Goal: Transaction & Acquisition: Purchase product/service

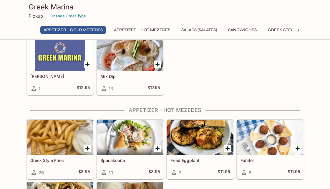
scroll to position [118, 0]
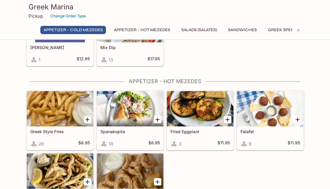
click at [313, 30] on div "Greek Marina Pickup Change Order Type Appetizer - Cold Mezedes Appetizer - Hot …" at bounding box center [165, 20] width 330 height 40
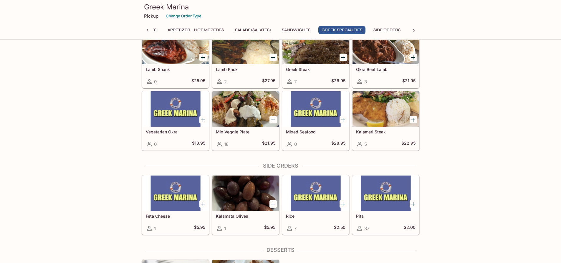
scroll to position [680, 0]
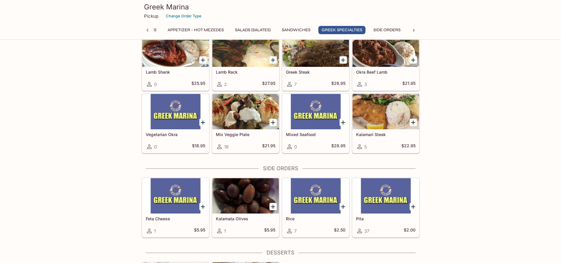
click at [243, 119] on div at bounding box center [245, 111] width 67 height 35
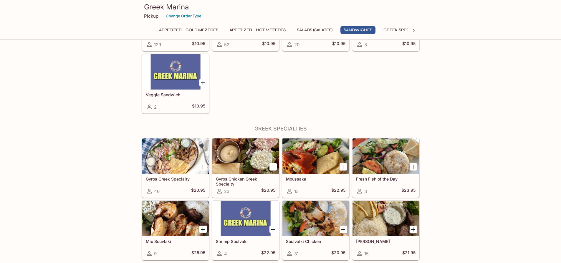
scroll to position [459, 0]
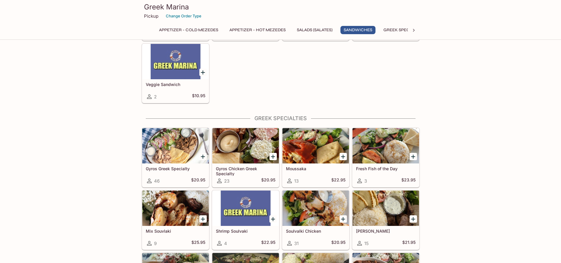
click at [306, 189] on div at bounding box center [316, 208] width 67 height 35
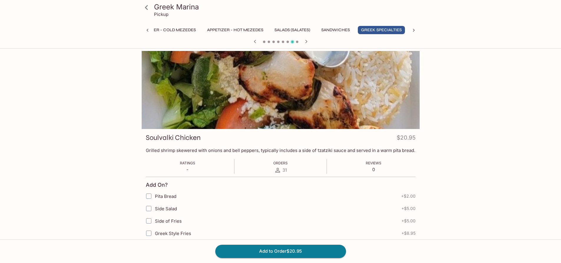
scroll to position [0, 23]
